Goal: Task Accomplishment & Management: Manage account settings

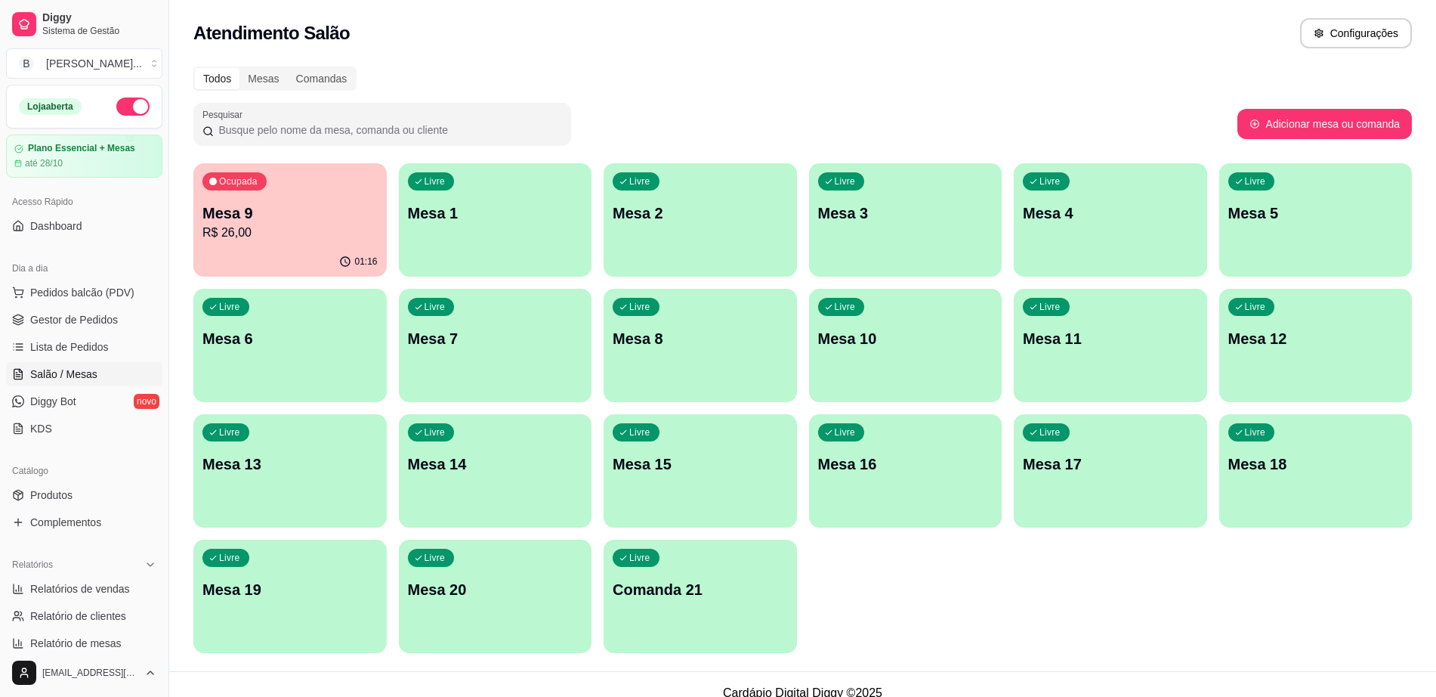
click at [339, 219] on p "Mesa 9" at bounding box center [290, 213] width 175 height 21
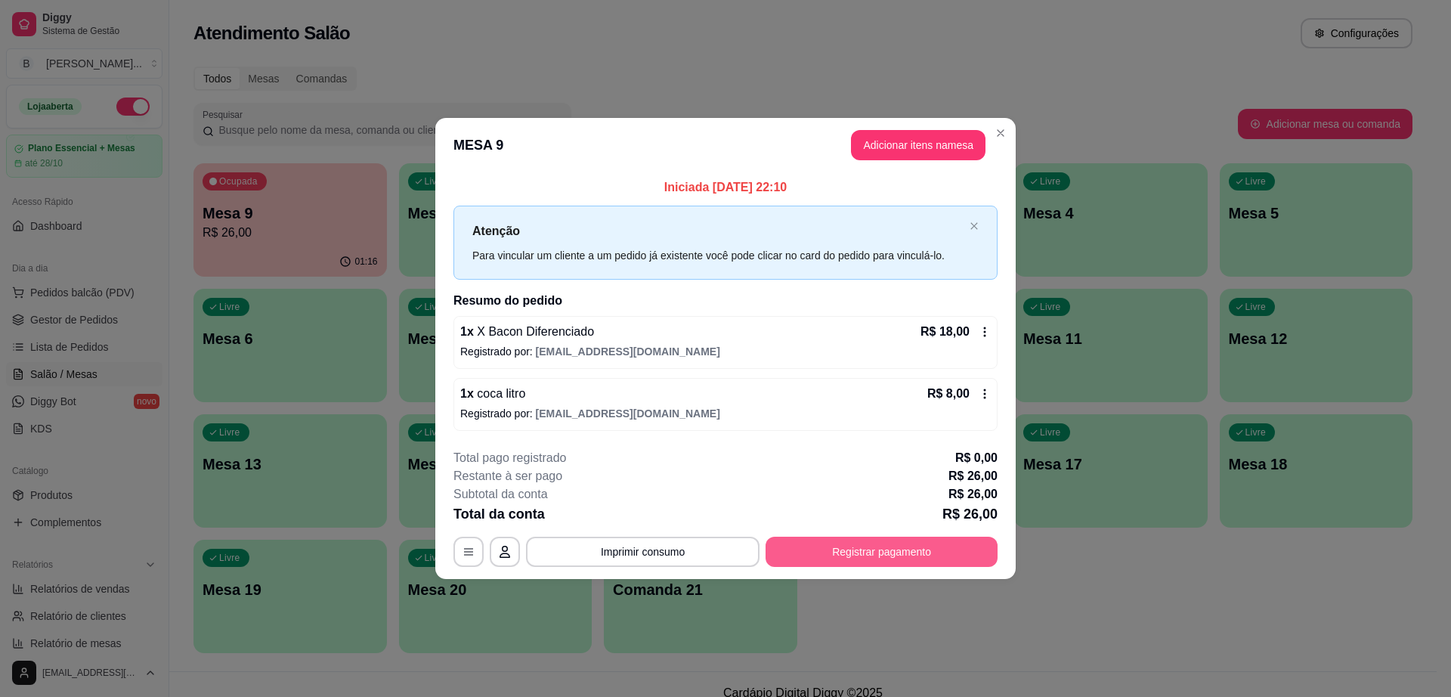
click at [873, 541] on button "Registrar pagamento" at bounding box center [881, 552] width 232 height 30
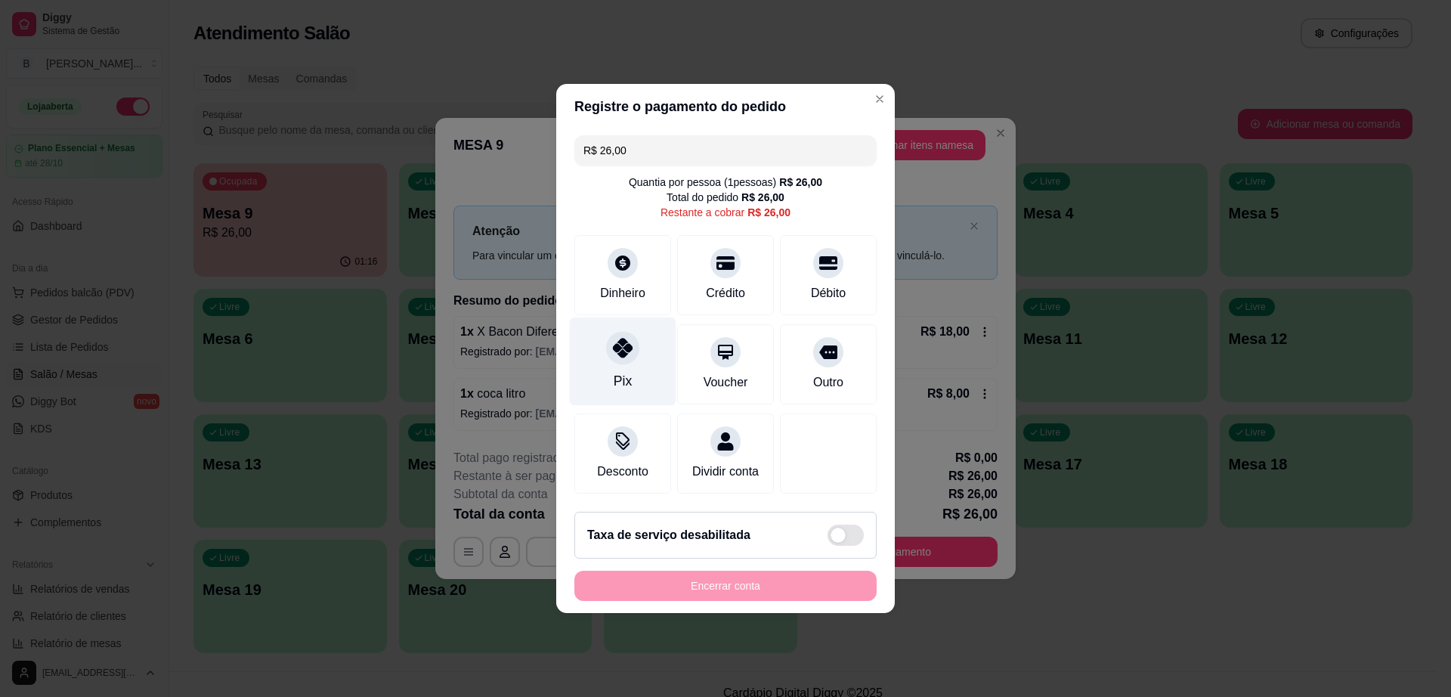
click at [613, 340] on icon at bounding box center [623, 348] width 20 height 20
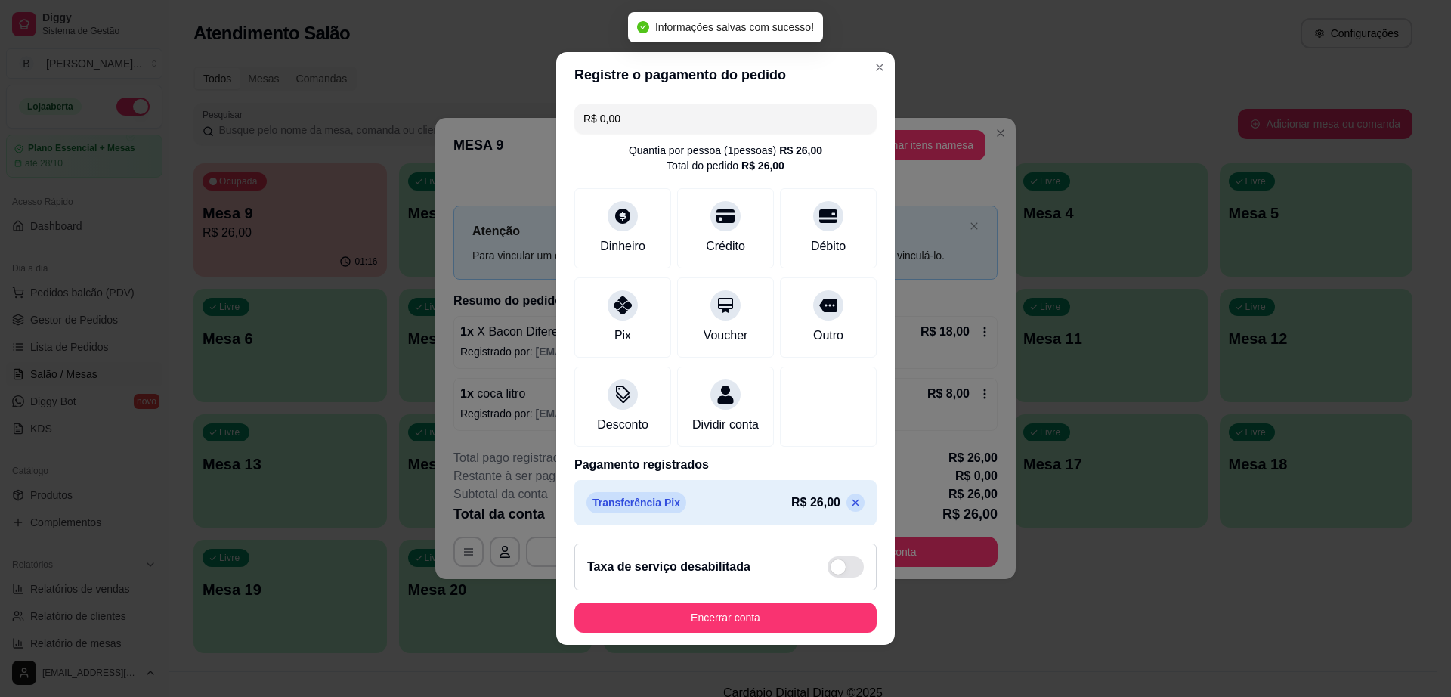
type input "R$ 0,00"
click at [731, 619] on button "Encerrar conta" at bounding box center [725, 617] width 302 height 30
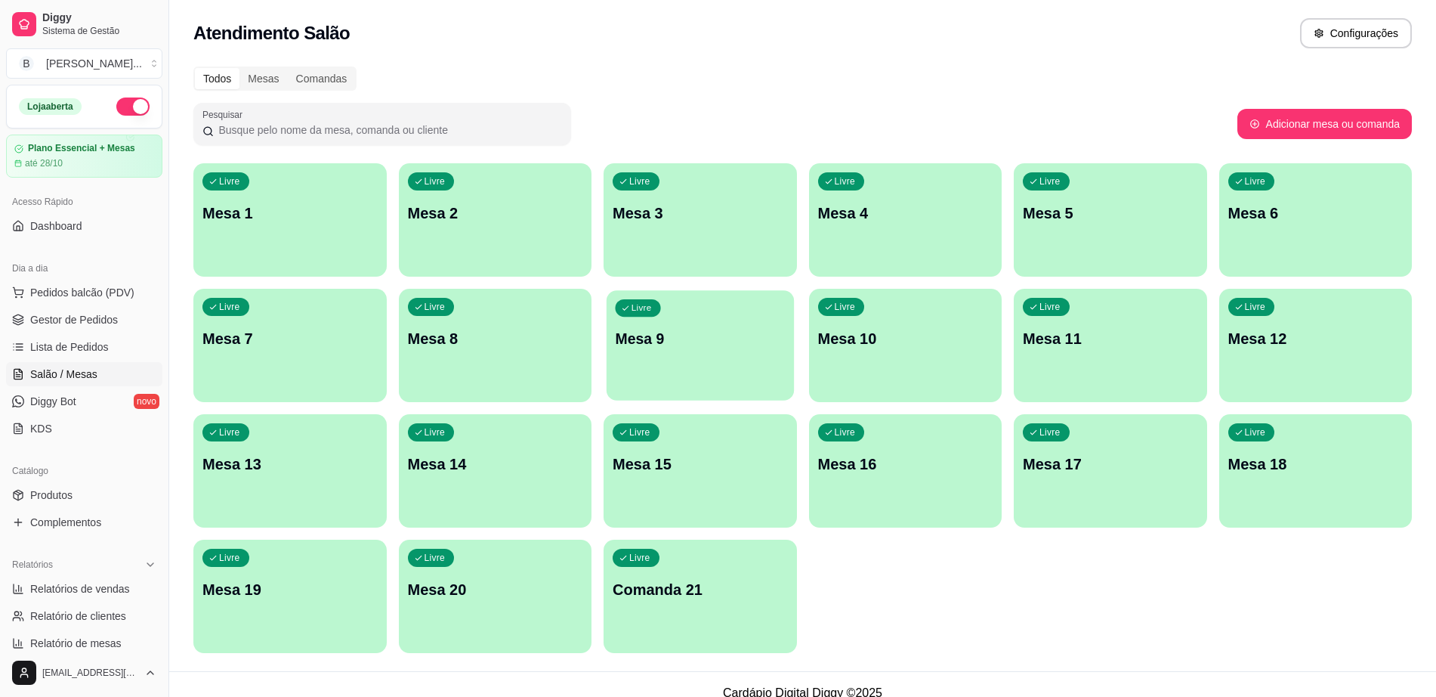
click at [685, 346] on p "Mesa 9" at bounding box center [700, 339] width 170 height 20
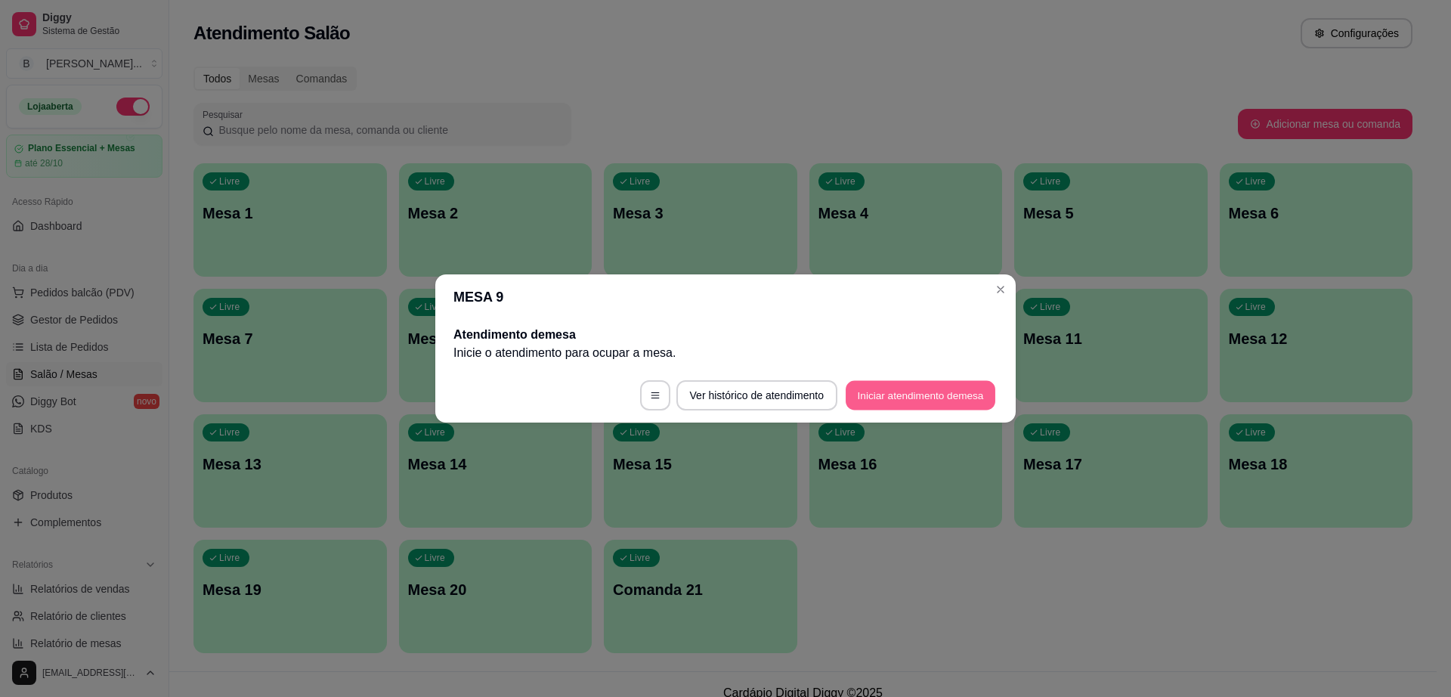
click at [951, 406] on button "Iniciar atendimento de mesa" at bounding box center [921, 395] width 150 height 29
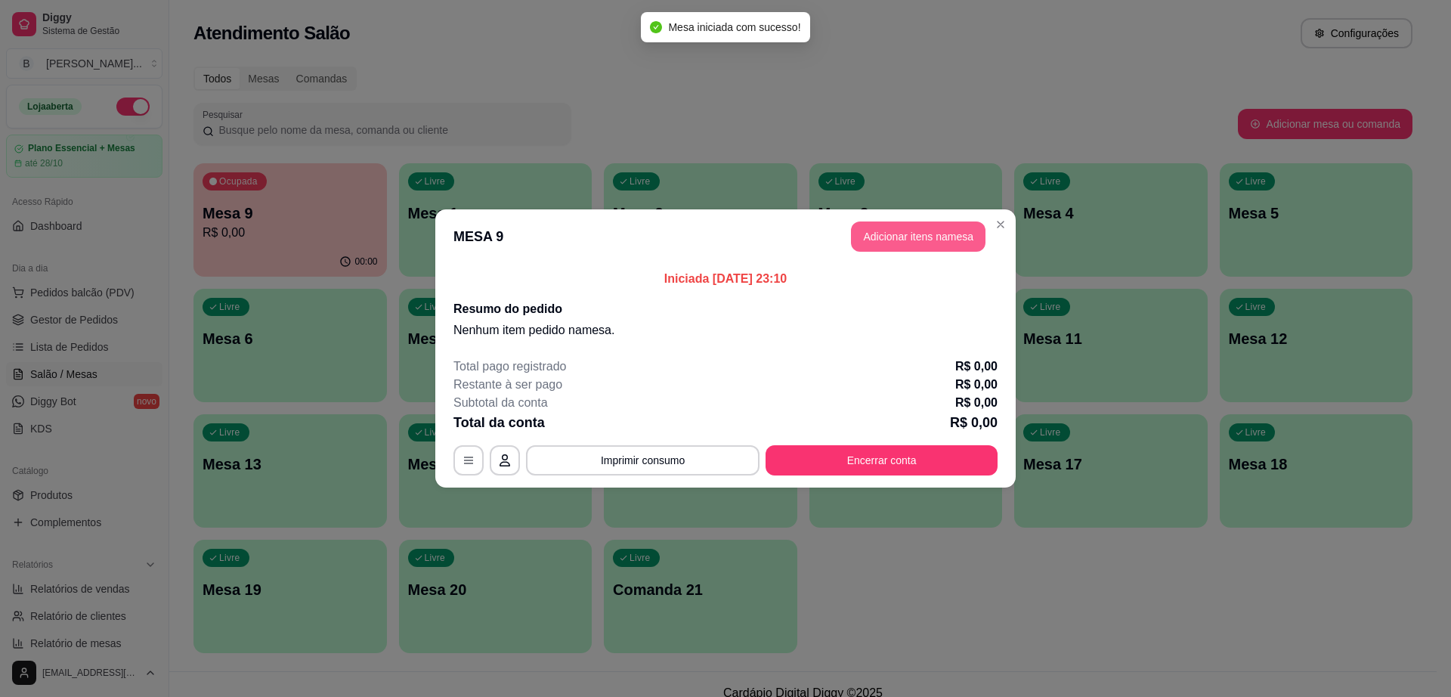
click at [901, 243] on button "Adicionar itens na mesa" at bounding box center [918, 236] width 135 height 30
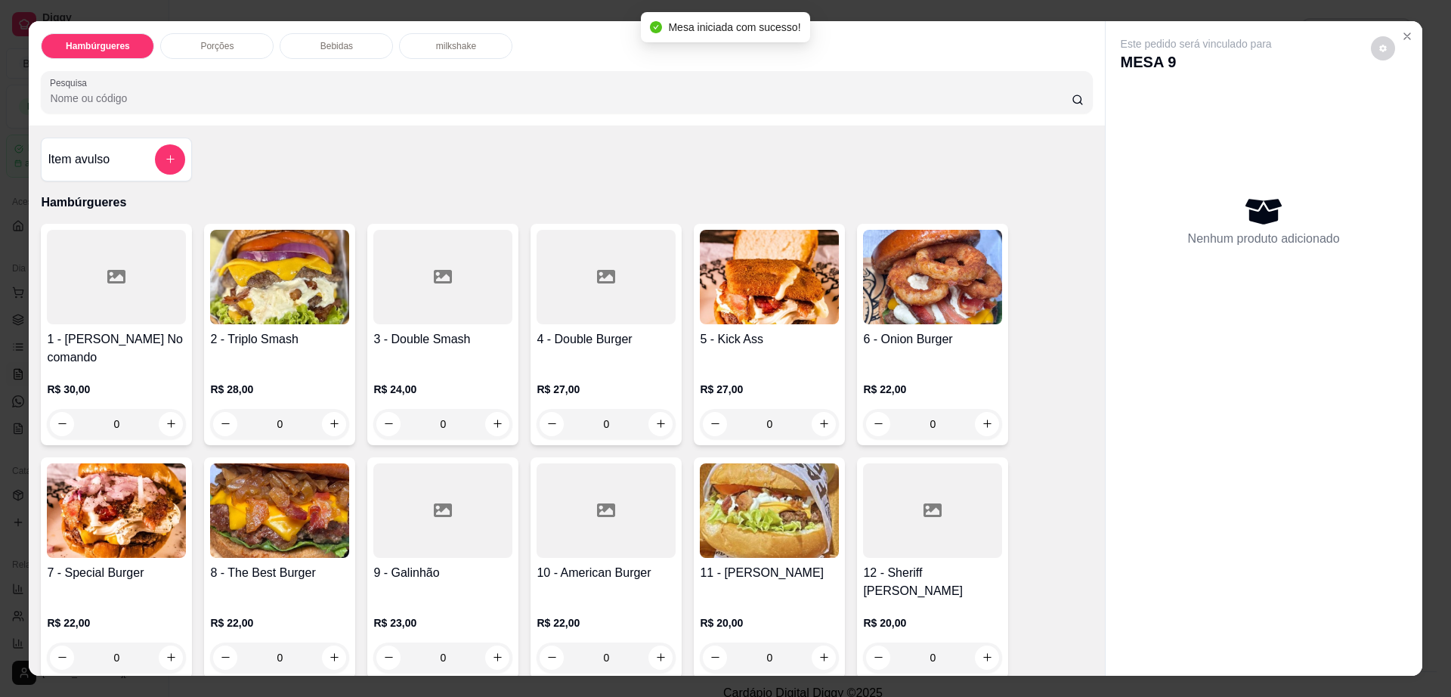
click at [120, 325] on div "1 - [PERSON_NAME] No comando R$ 30,00 0" at bounding box center [116, 334] width 151 height 221
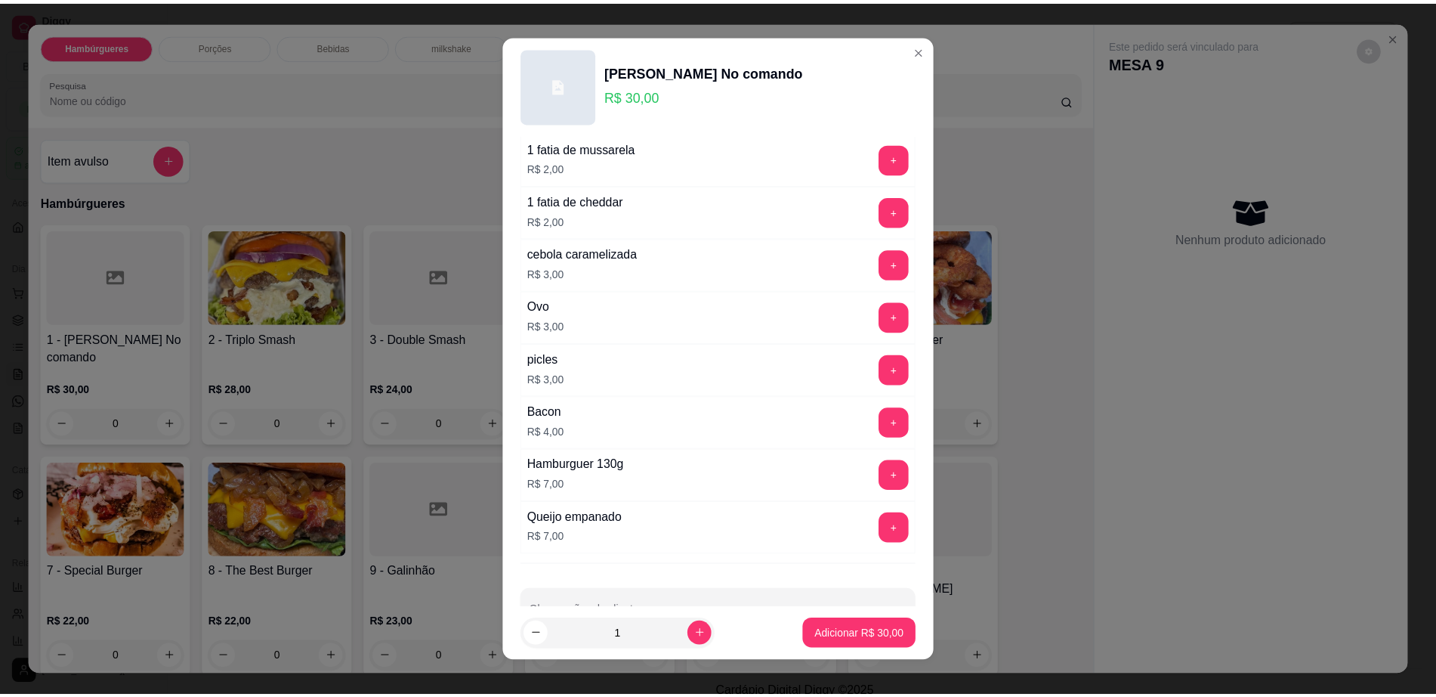
scroll to position [141, 0]
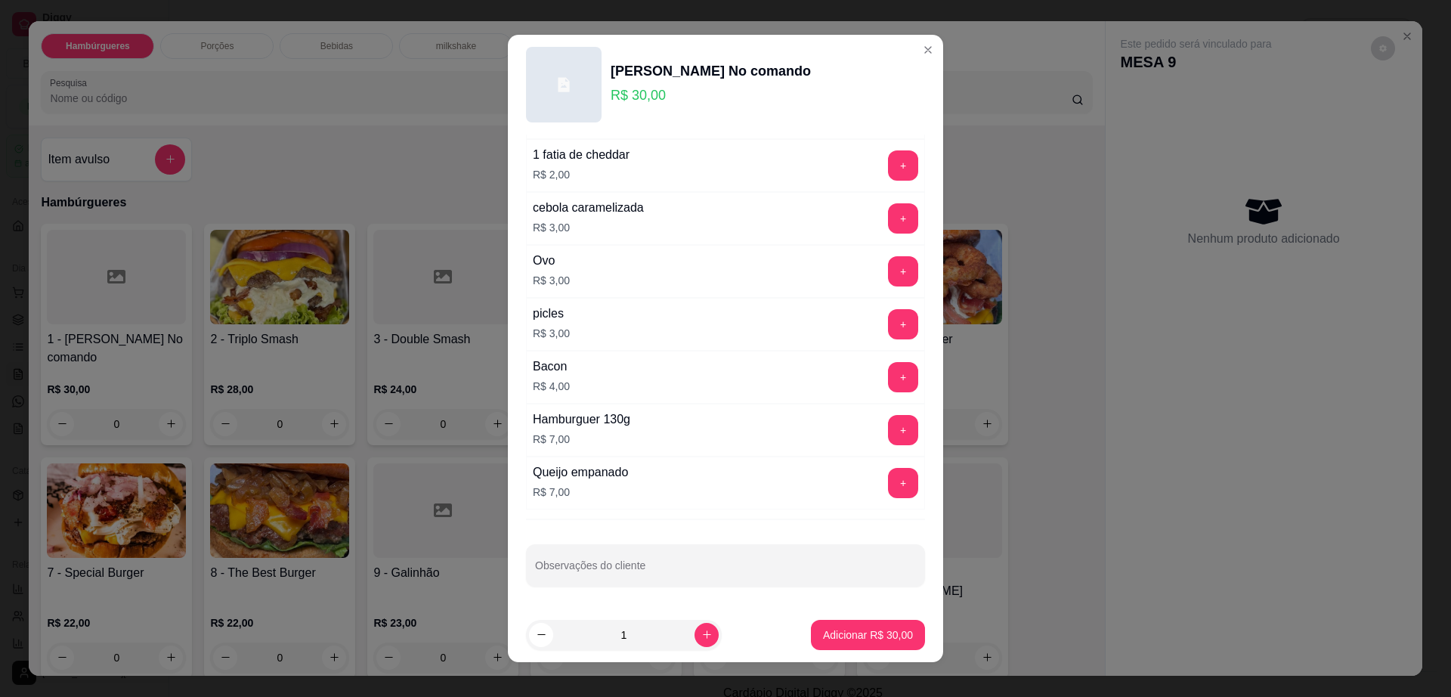
click at [882, 418] on div "+" at bounding box center [903, 430] width 42 height 30
click at [888, 422] on button "+" at bounding box center [903, 430] width 30 height 30
click at [854, 637] on p "Adicionar R$ 37,00" at bounding box center [868, 634] width 90 height 15
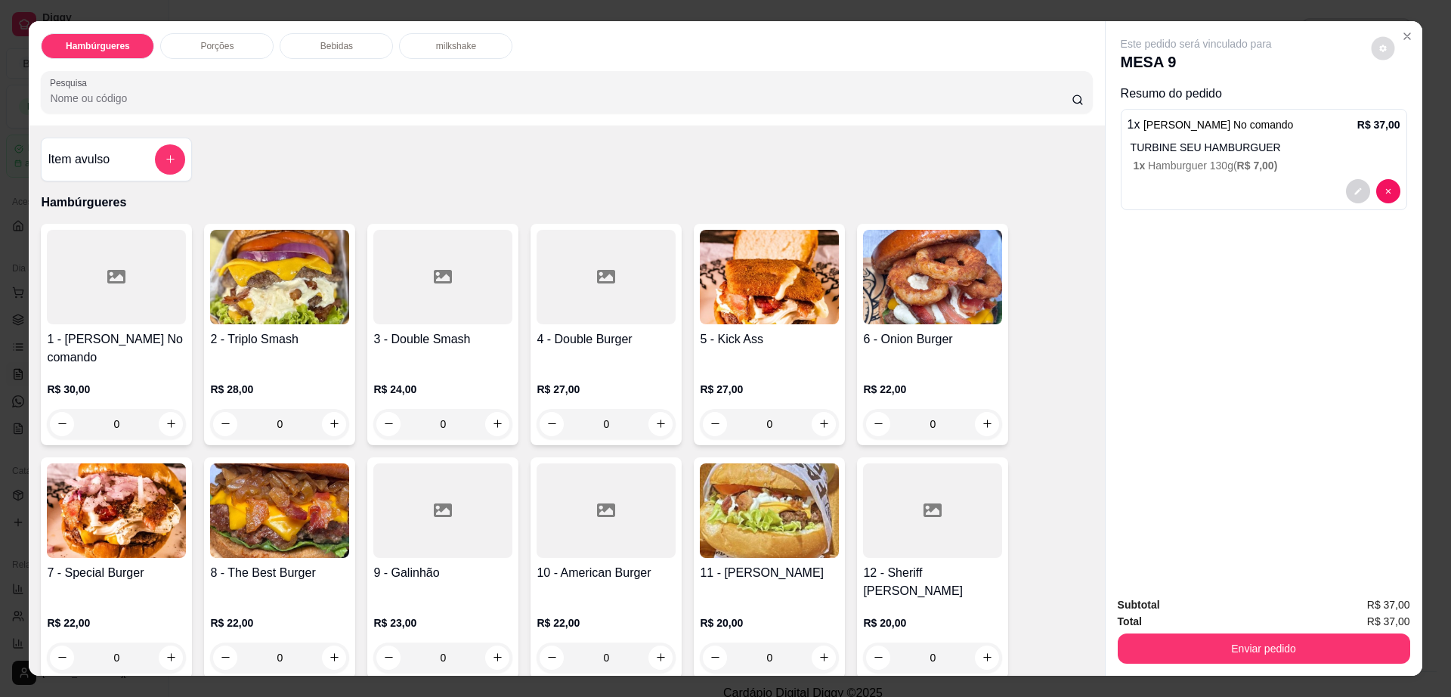
click at [1379, 50] on icon "decrease-product-quantity" at bounding box center [1382, 48] width 7 height 7
click at [1411, 104] on span "Automatic updates" at bounding box center [1410, 109] width 30 height 18
click at [1404, 109] on input "Automatic updates" at bounding box center [1399, 114] width 10 height 10
checkbox input "true"
click at [1242, 627] on div "Total R$ 37,00" at bounding box center [1264, 621] width 292 height 17
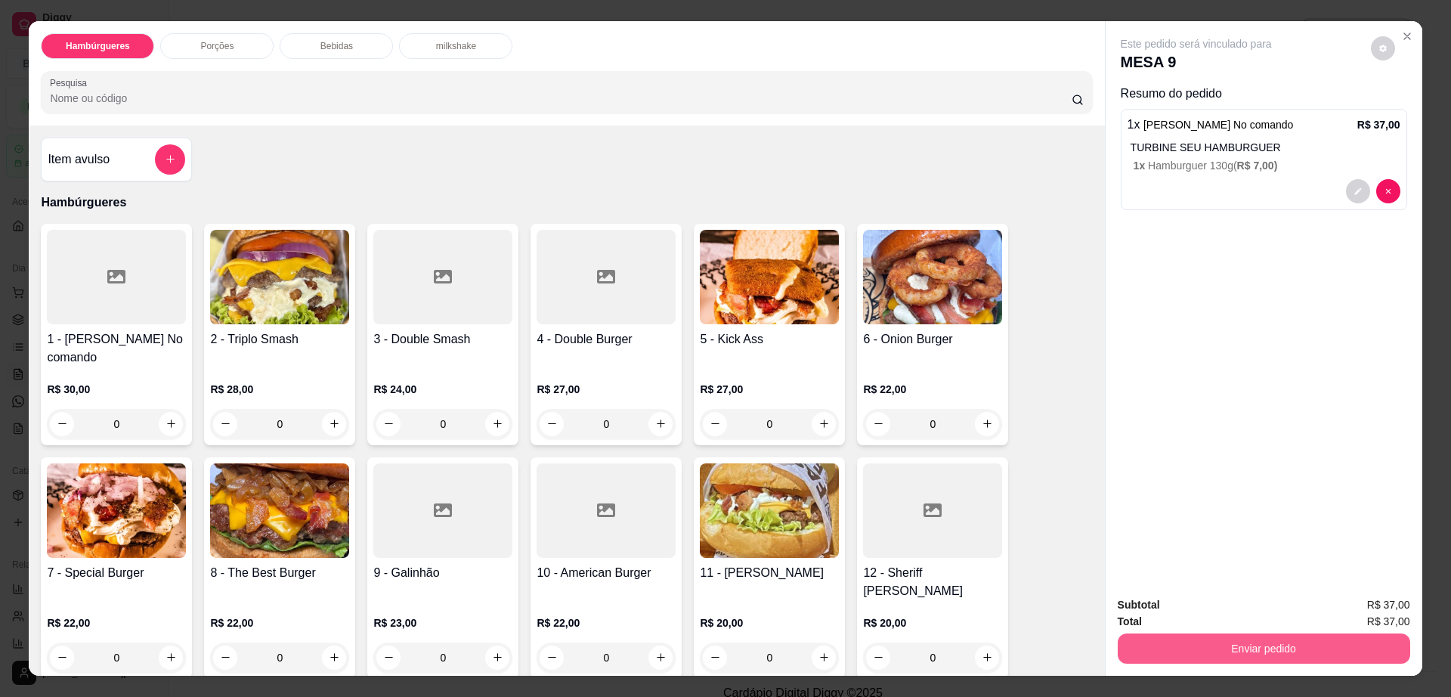
click at [1248, 645] on button "Enviar pedido" at bounding box center [1264, 648] width 292 height 30
click at [1248, 645] on button "Enviar pedido" at bounding box center [1262, 648] width 283 height 29
click at [1303, 656] on button "Enviar pedido" at bounding box center [1264, 648] width 292 height 30
click at [1376, 604] on button "Enviar pedido" at bounding box center [1368, 611] width 85 height 29
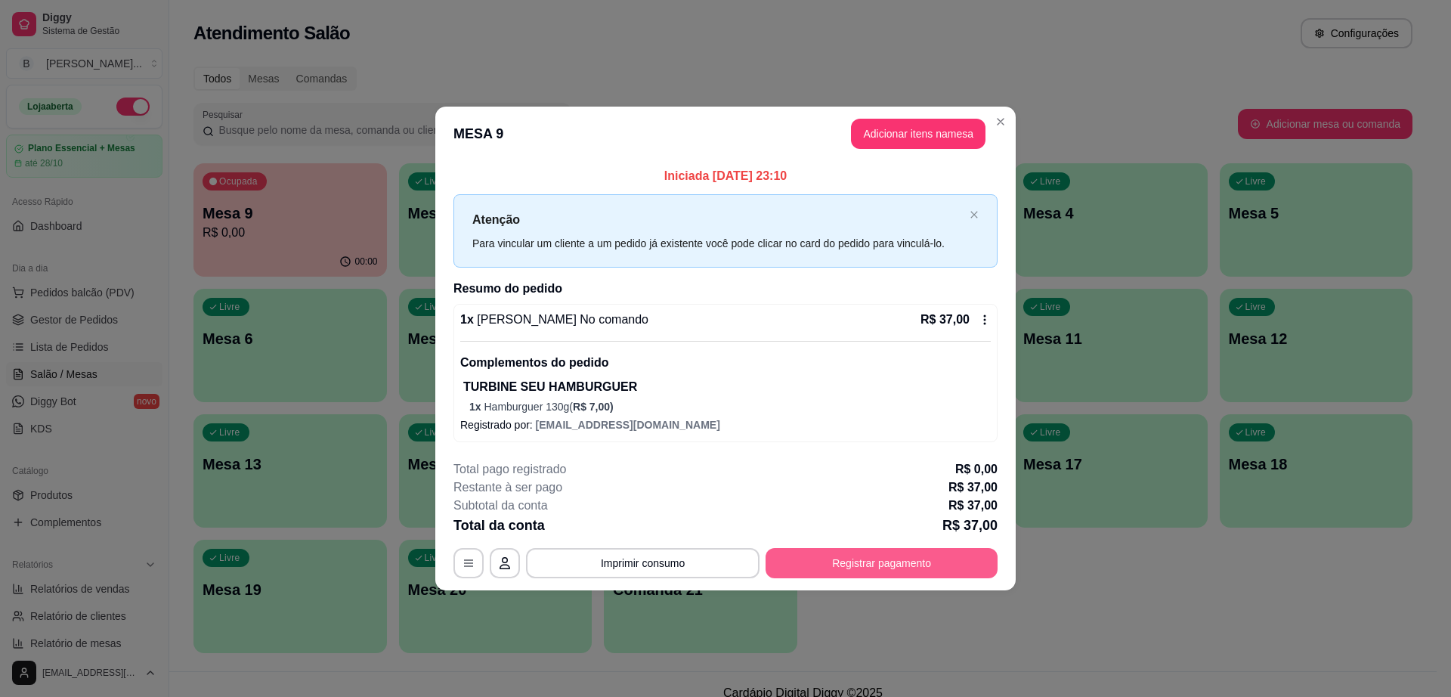
click at [914, 558] on button "Registrar pagamento" at bounding box center [881, 563] width 232 height 30
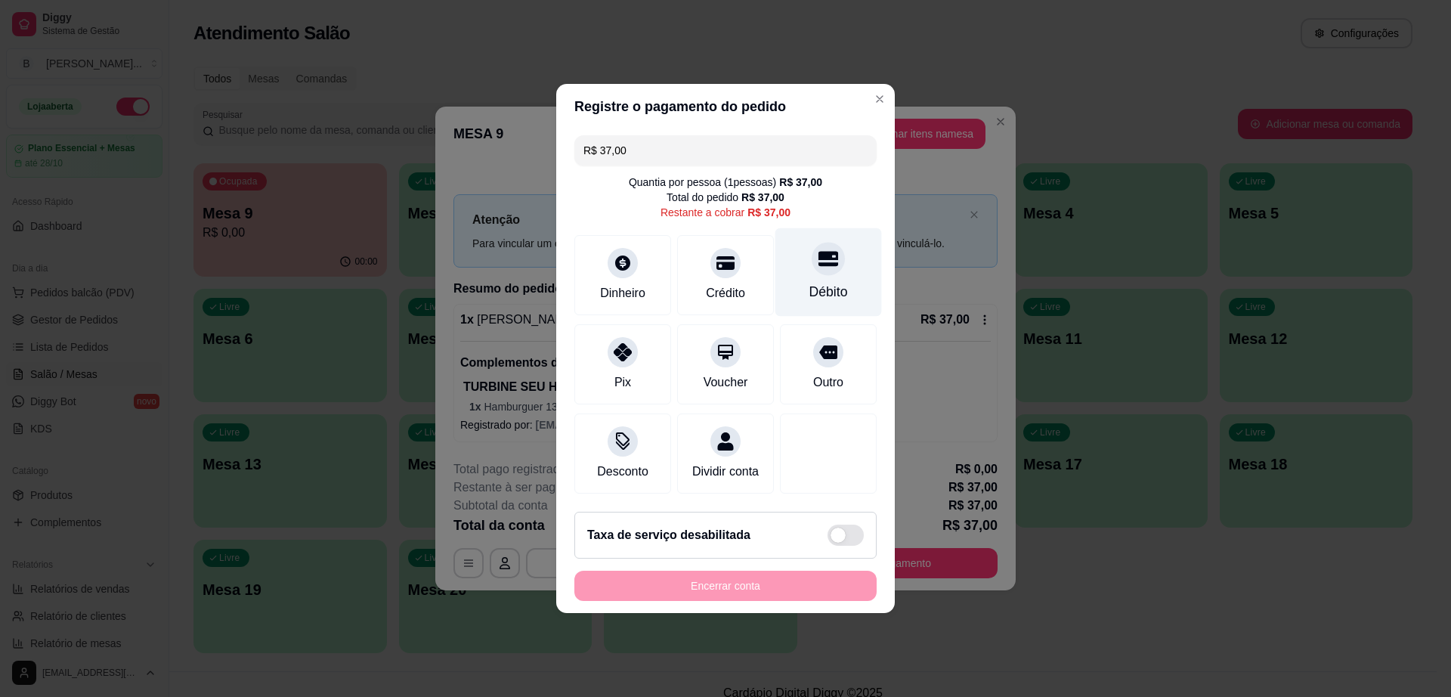
click at [823, 267] on div "Débito" at bounding box center [828, 272] width 107 height 88
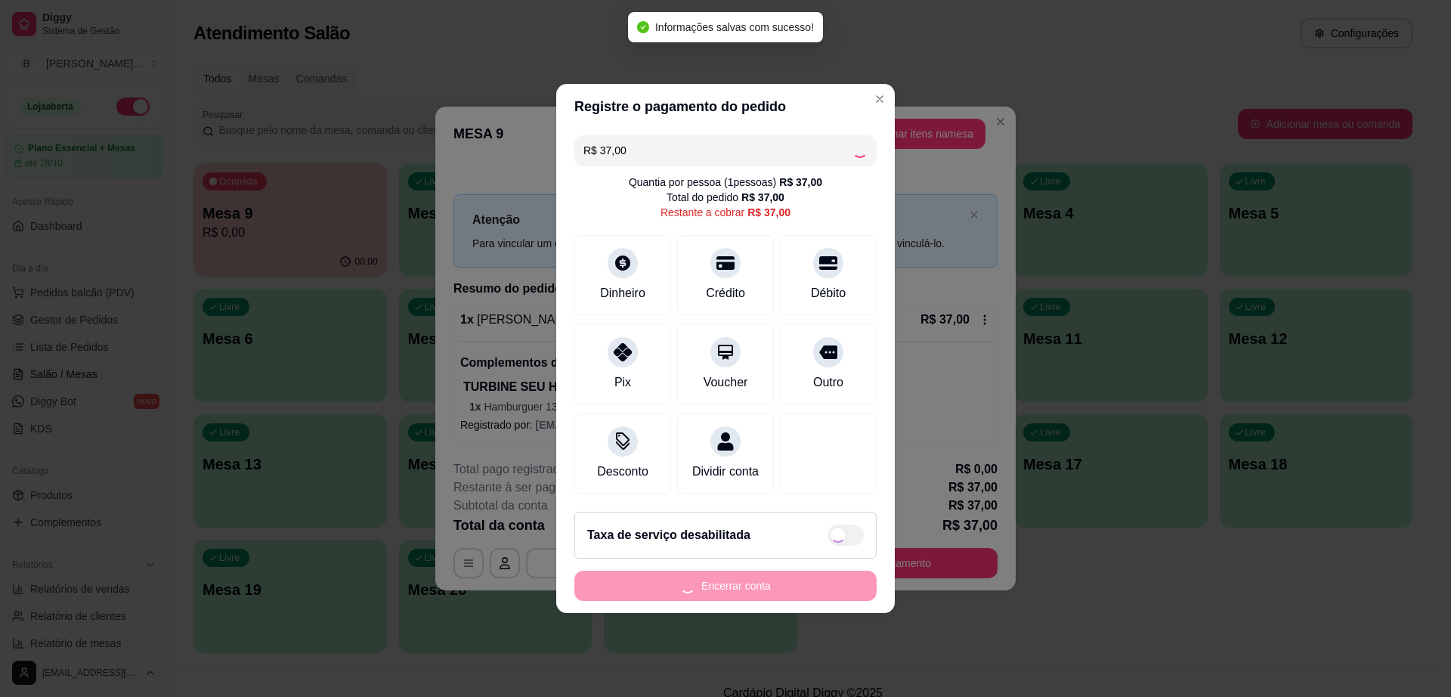
type input "R$ 0,00"
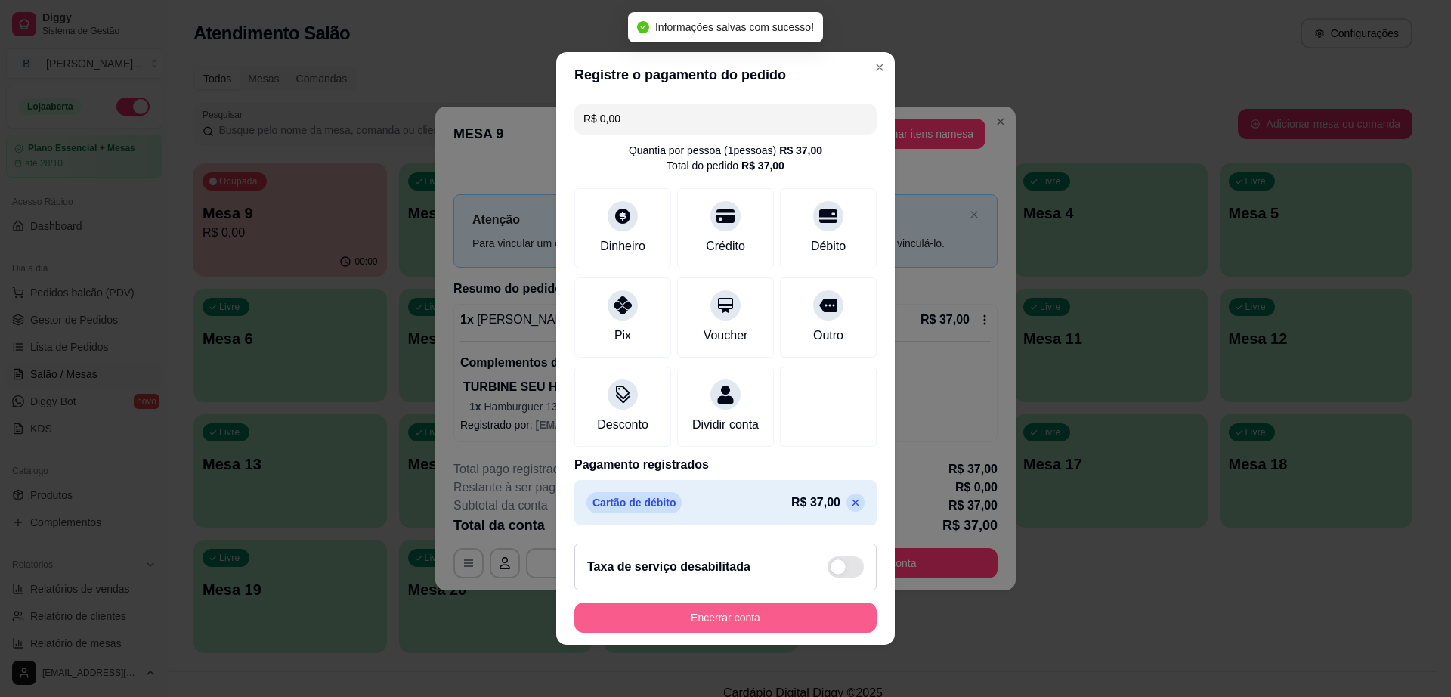
click at [779, 632] on button "Encerrar conta" at bounding box center [725, 617] width 302 height 30
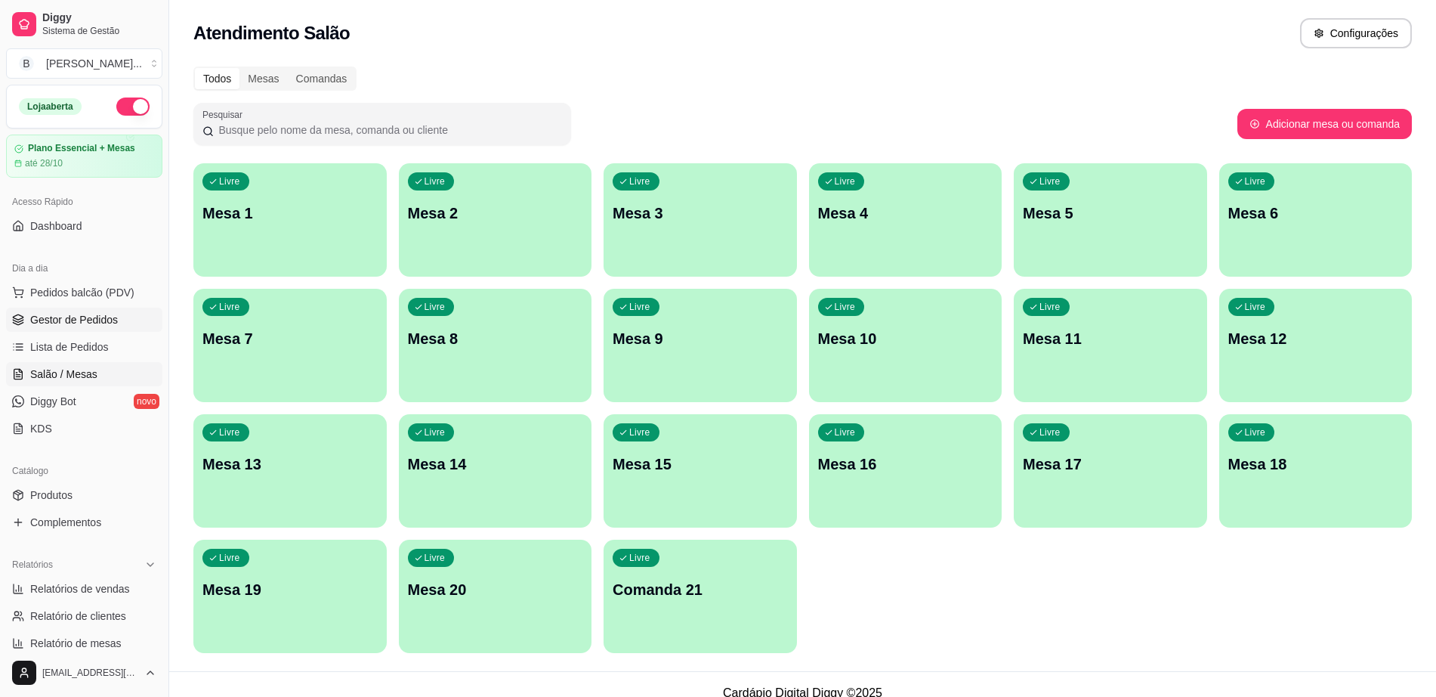
click at [95, 319] on span "Gestor de Pedidos" at bounding box center [74, 319] width 88 height 15
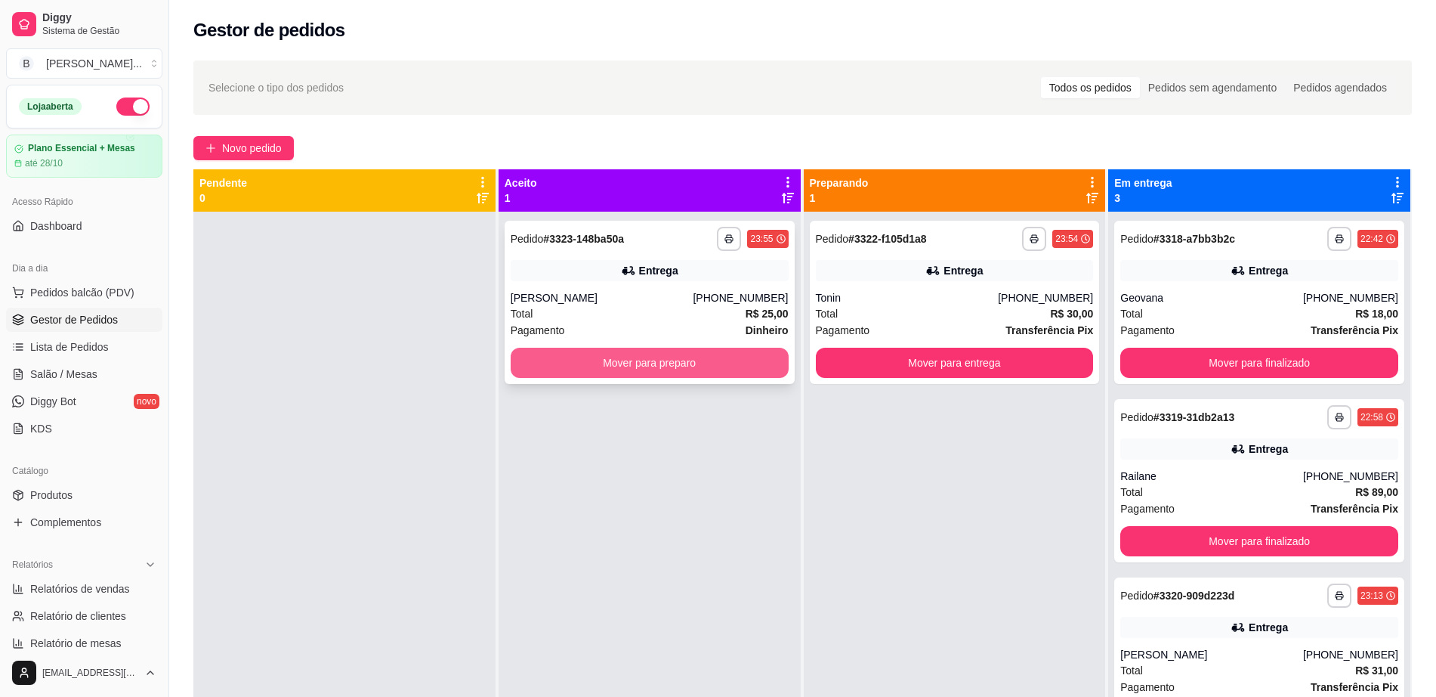
click at [608, 356] on button "Mover para preparo" at bounding box center [650, 363] width 278 height 30
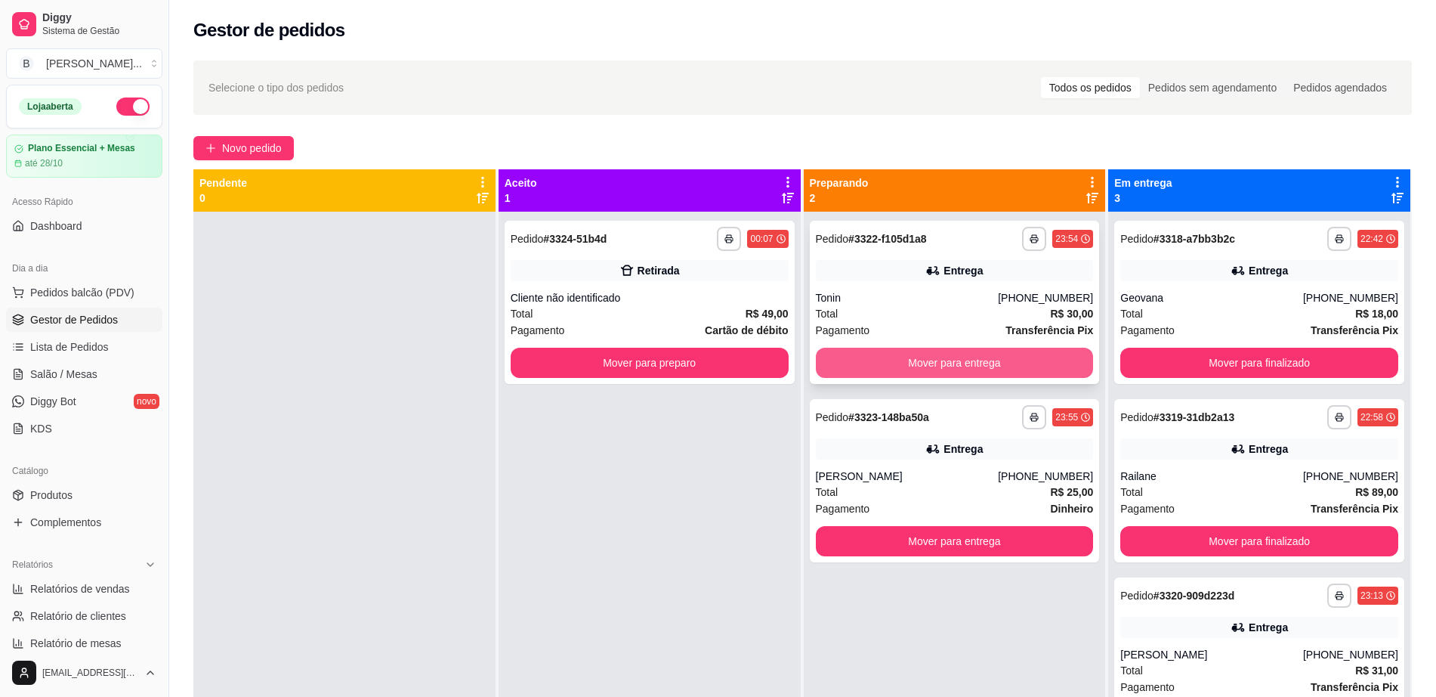
click at [931, 357] on button "Mover para entrega" at bounding box center [955, 363] width 278 height 30
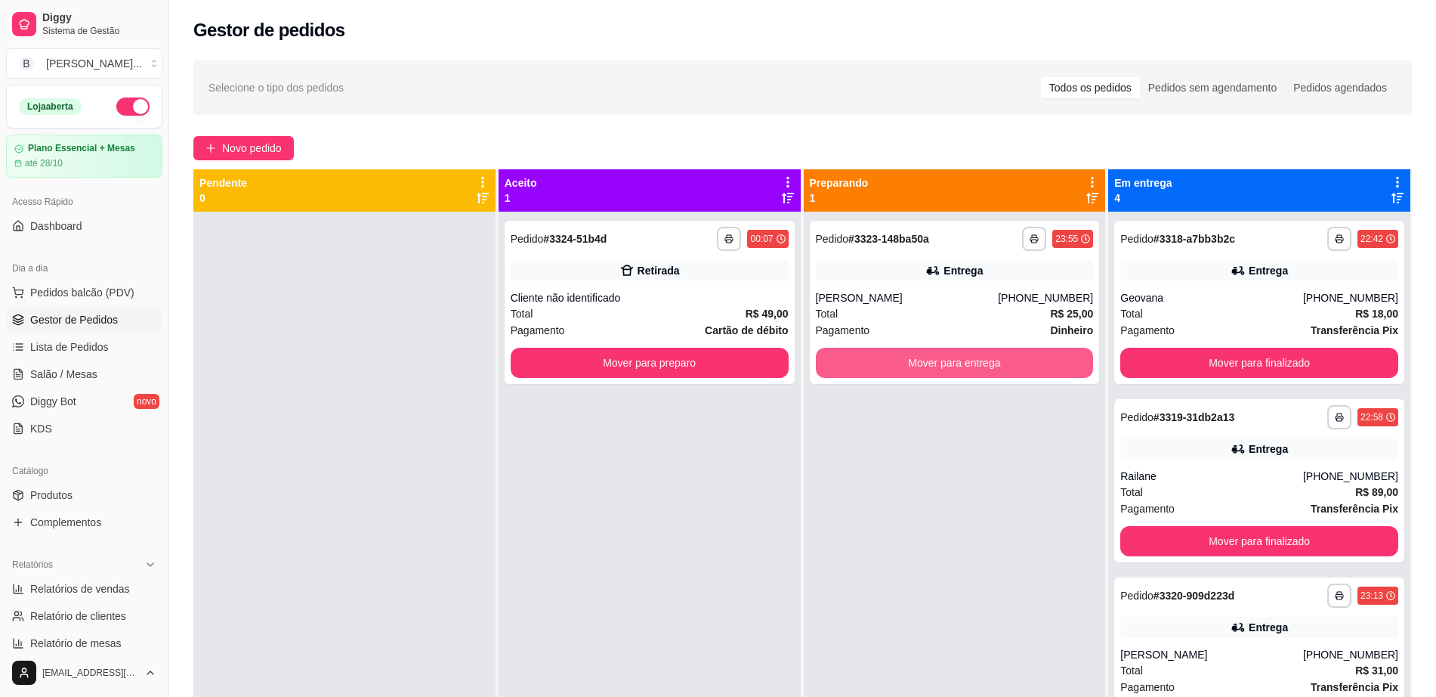
click at [931, 357] on button "Mover para entrega" at bounding box center [955, 363] width 278 height 30
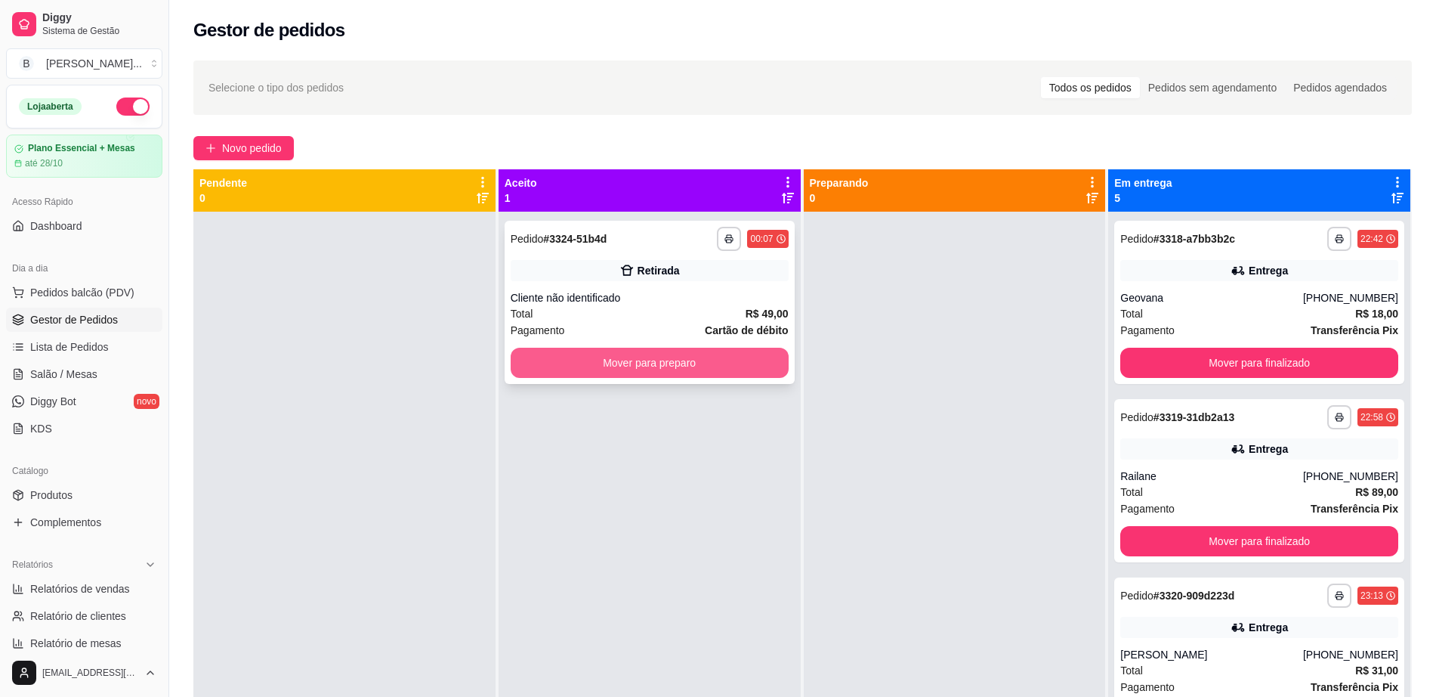
click at [663, 363] on button "Mover para preparo" at bounding box center [650, 363] width 278 height 30
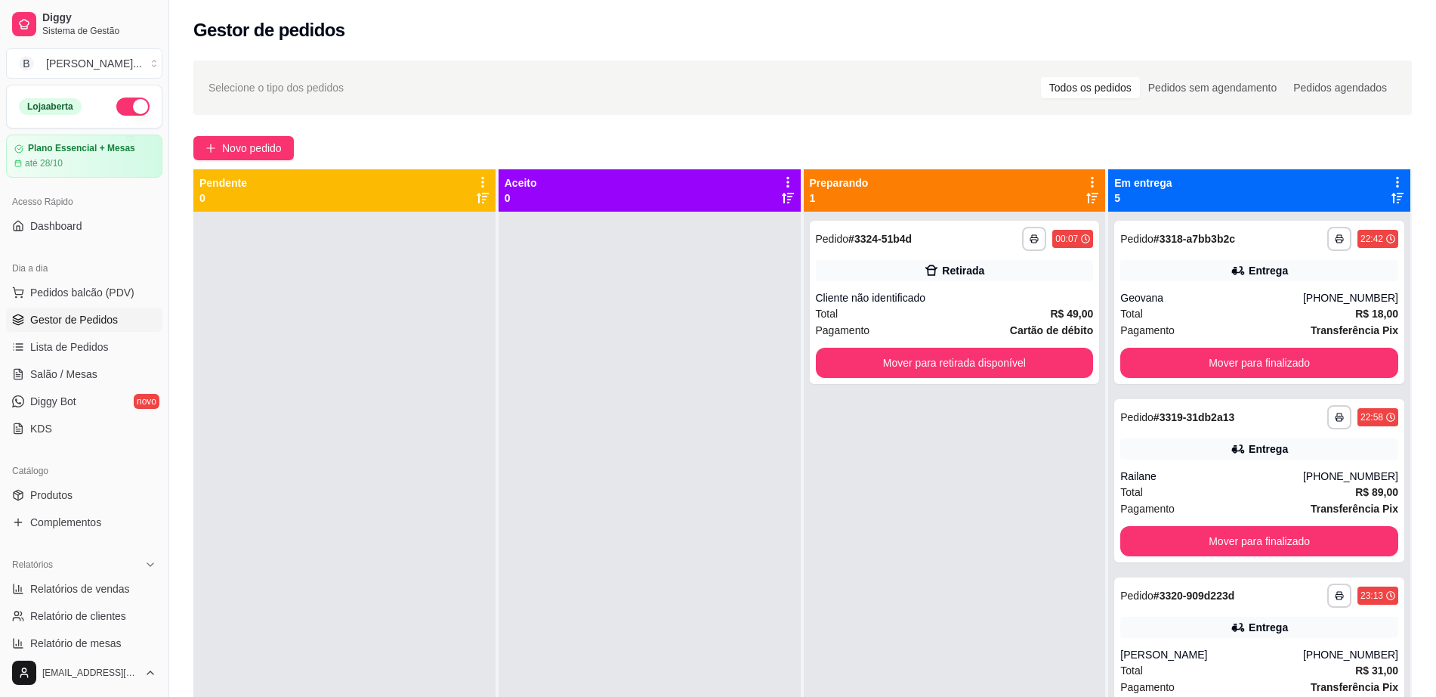
click at [989, 522] on div "**********" at bounding box center [955, 560] width 302 height 697
